Goal: Ask a question

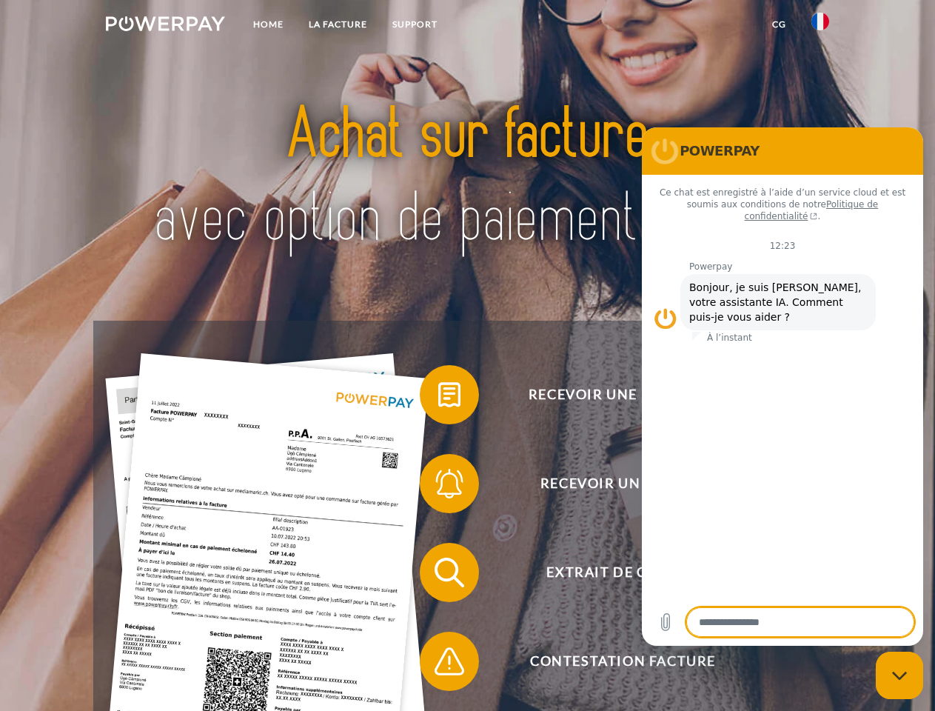
click at [165, 26] on img at bounding box center [165, 23] width 119 height 15
click at [820, 26] on img at bounding box center [820, 22] width 18 height 18
click at [779, 24] on link "CG" at bounding box center [779, 24] width 39 height 27
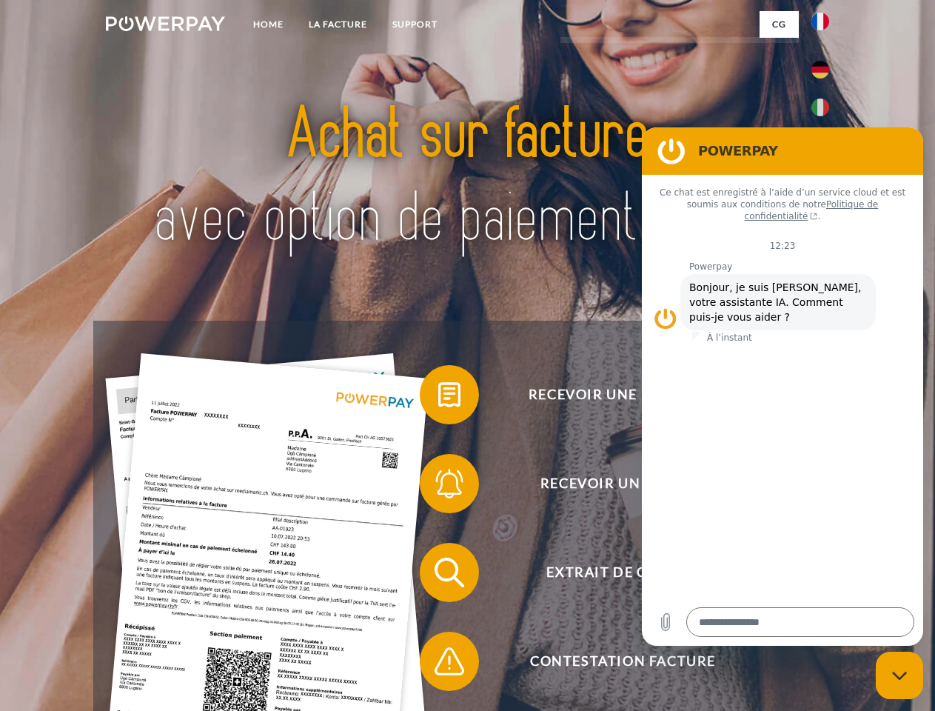
click at [438, 398] on span at bounding box center [427, 395] width 74 height 74
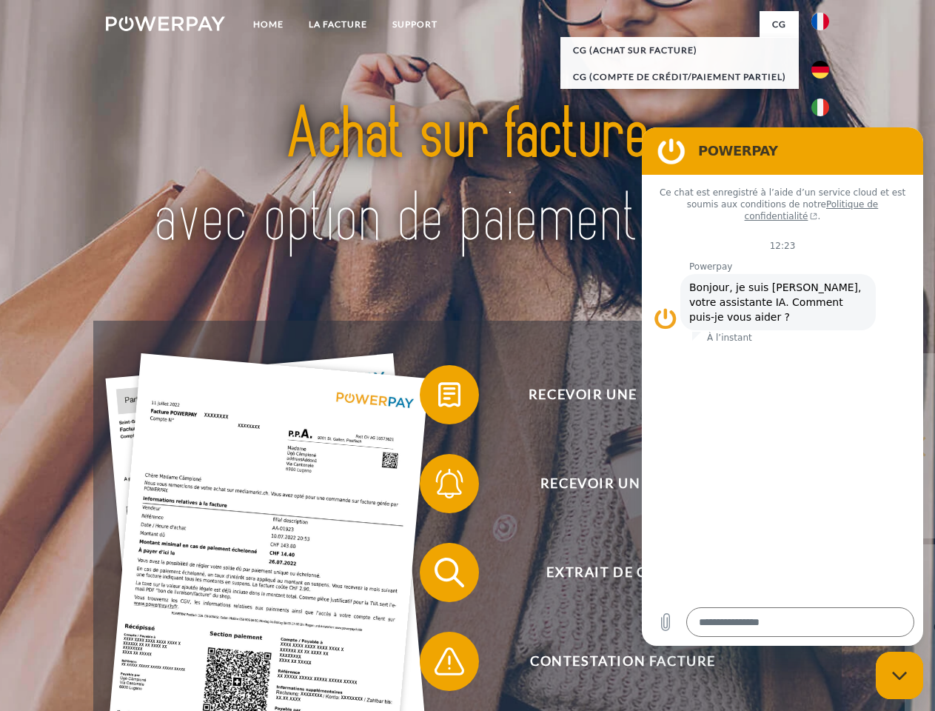
click at [438, 486] on span at bounding box center [427, 483] width 74 height 74
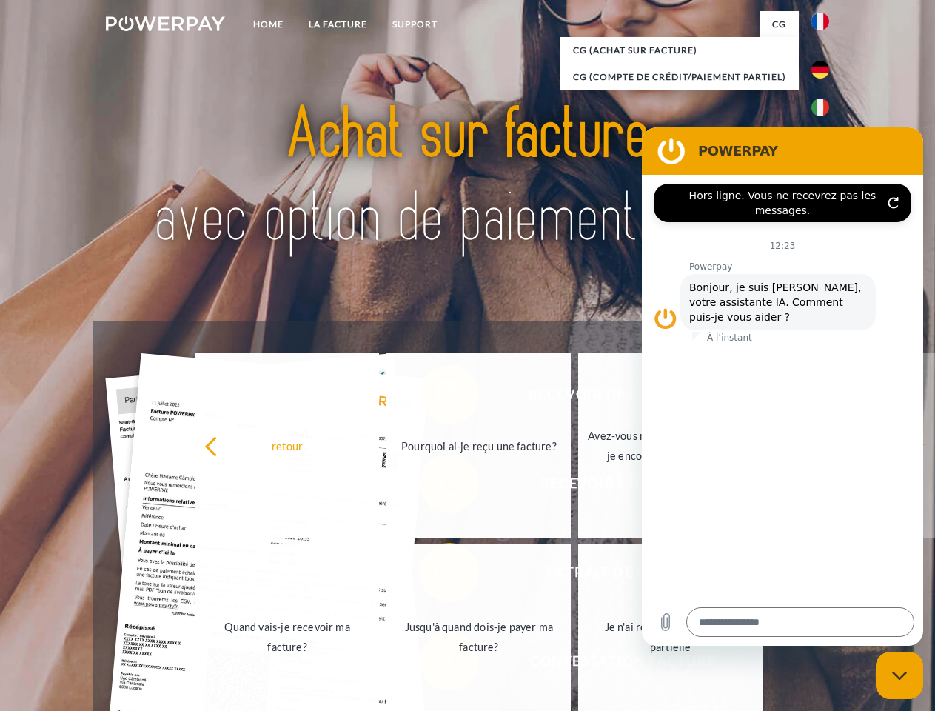
click at [438, 575] on link "Jusqu'à quand dois-je payer ma facture?" at bounding box center [478, 636] width 184 height 185
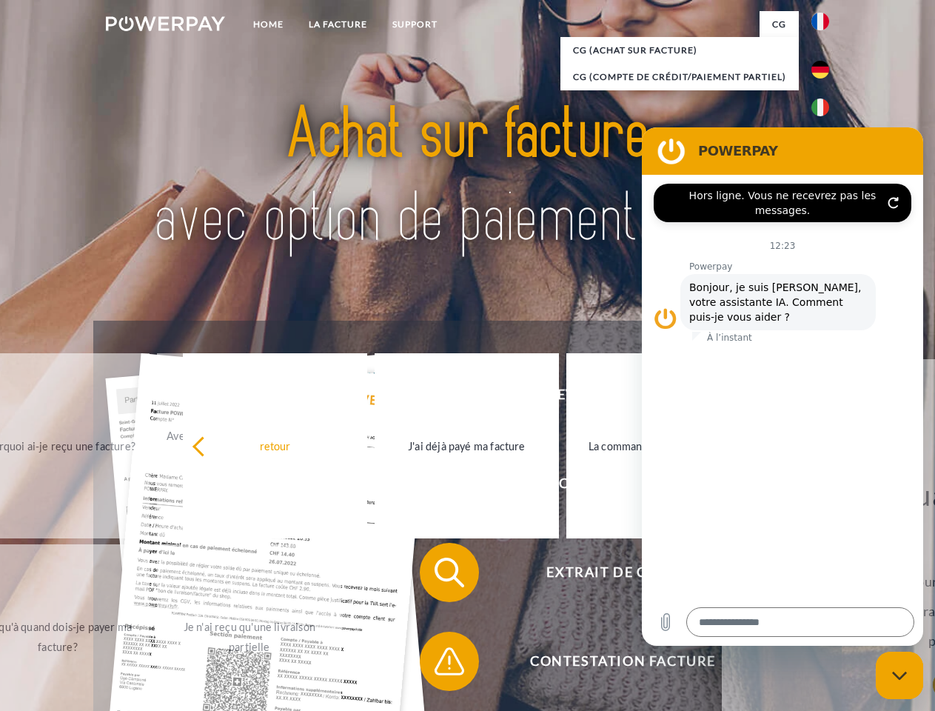
click at [438, 664] on span at bounding box center [427, 661] width 74 height 74
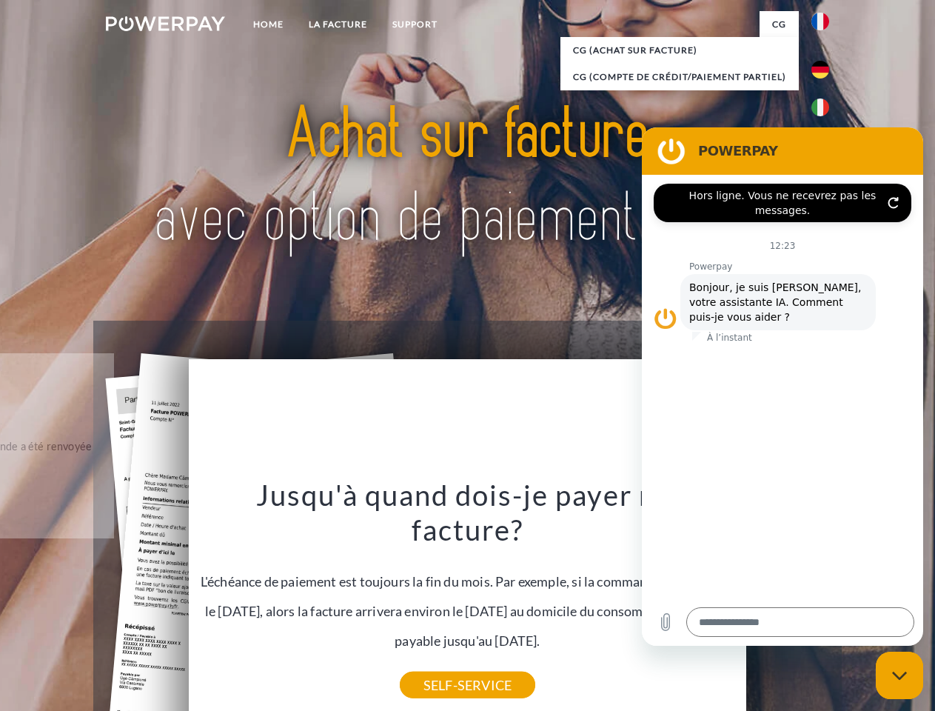
click at [900, 675] on icon "Fermer la fenêtre de messagerie" at bounding box center [900, 676] width 16 height 10
type textarea "*"
